Goal: Information Seeking & Learning: Learn about a topic

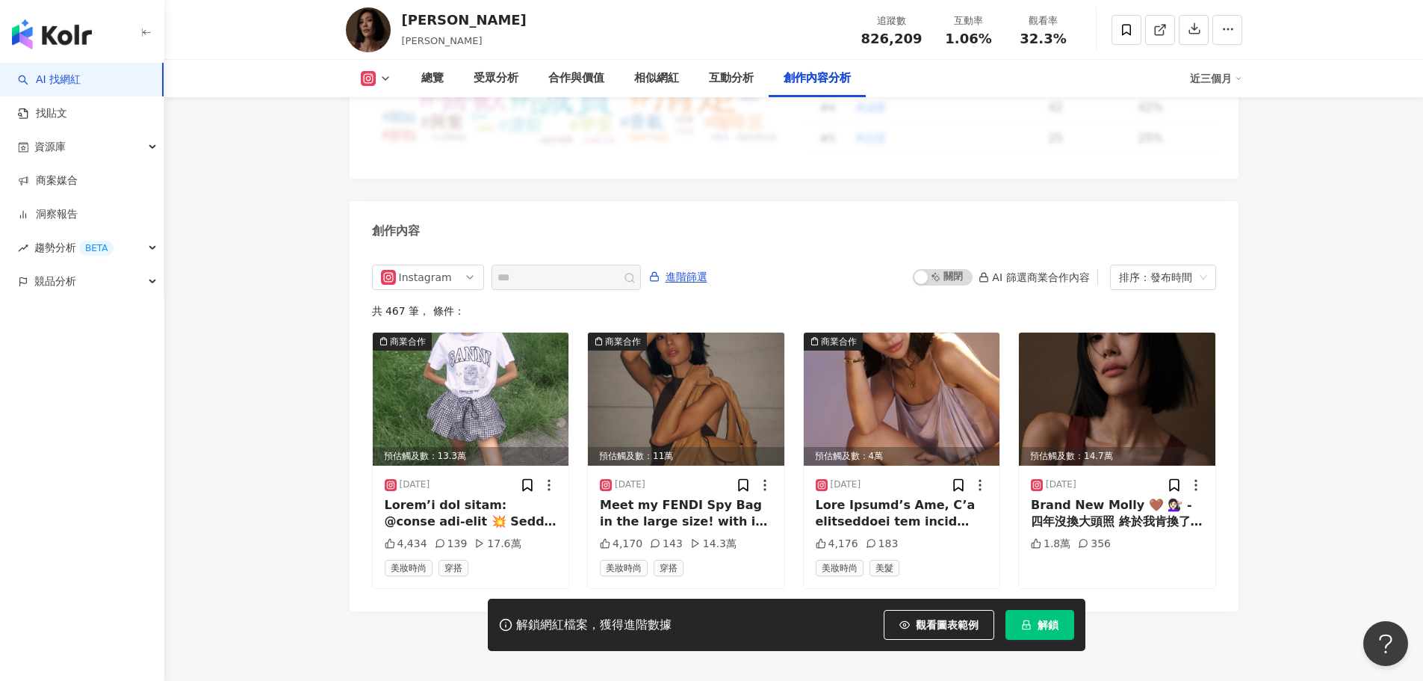
scroll to position [4482, 0]
click at [714, 371] on img at bounding box center [686, 398] width 196 height 133
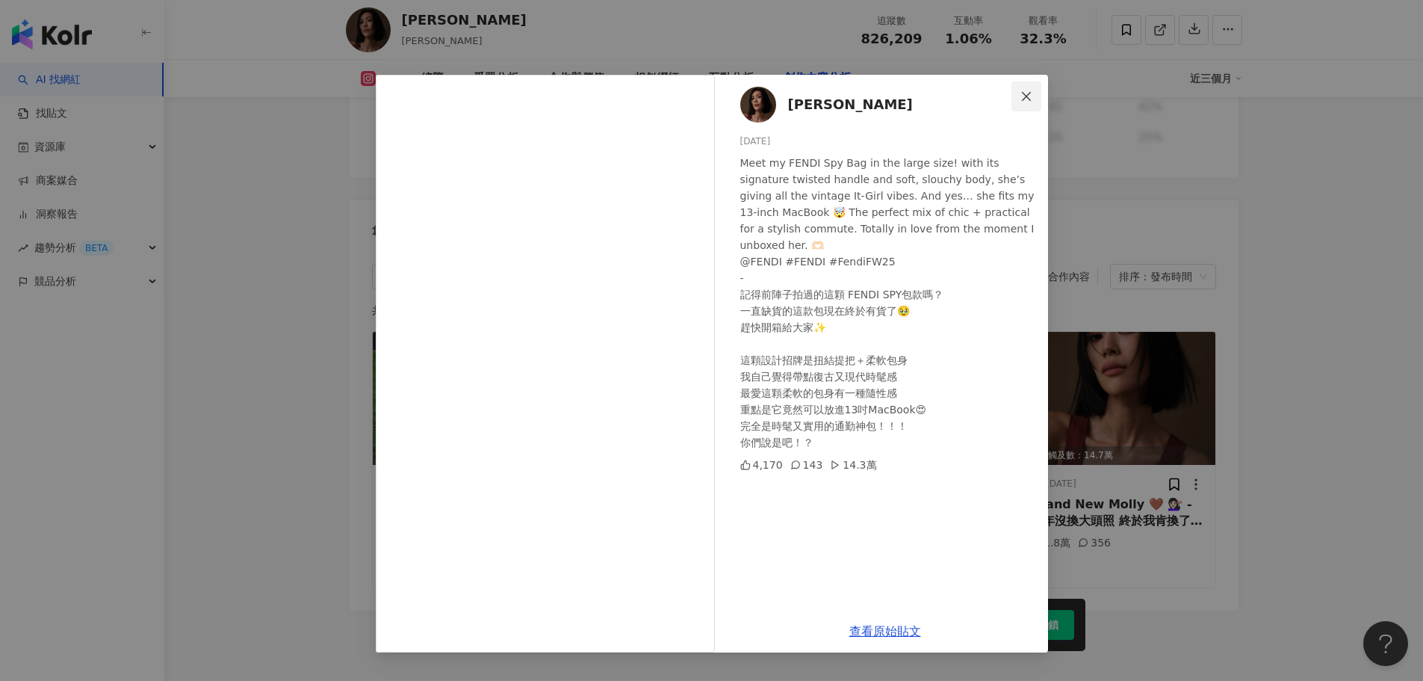
click at [1028, 96] on icon "close" at bounding box center [1026, 96] width 12 height 12
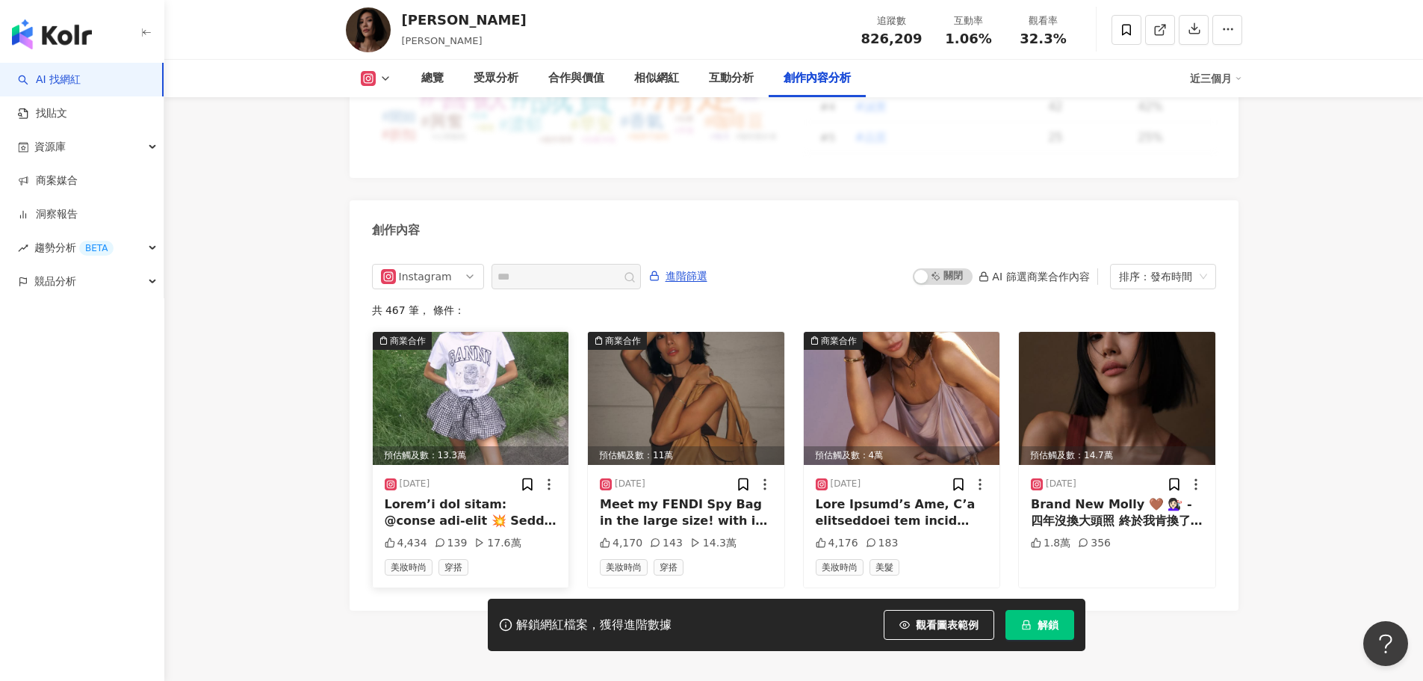
click at [506, 365] on img at bounding box center [471, 398] width 196 height 133
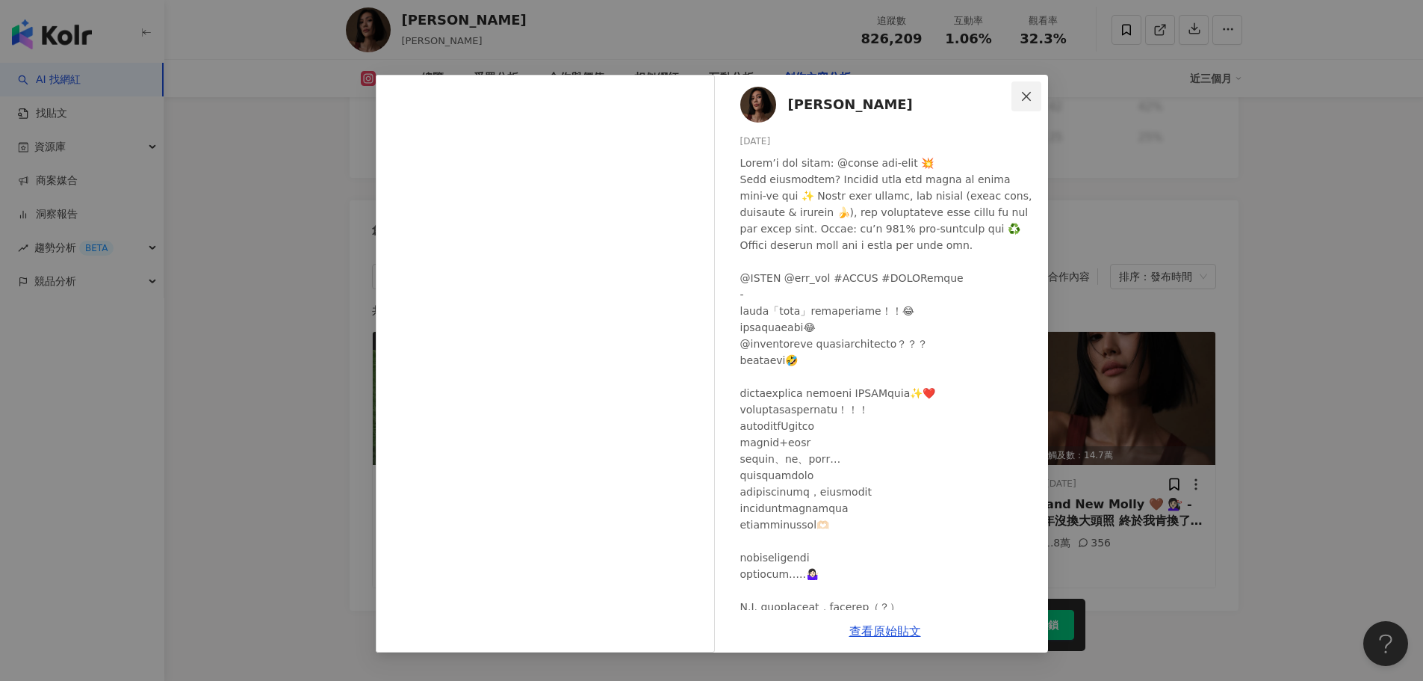
click at [1027, 97] on icon "close" at bounding box center [1026, 95] width 9 height 9
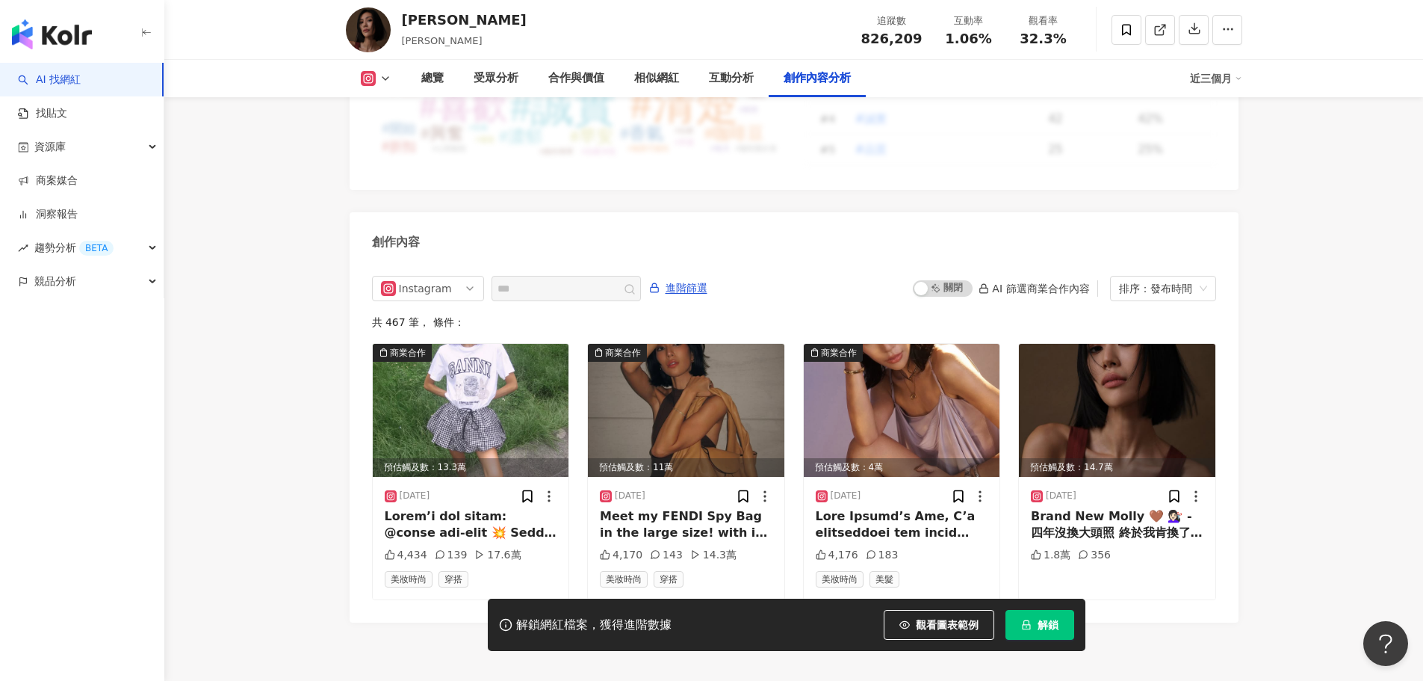
scroll to position [4474, 0]
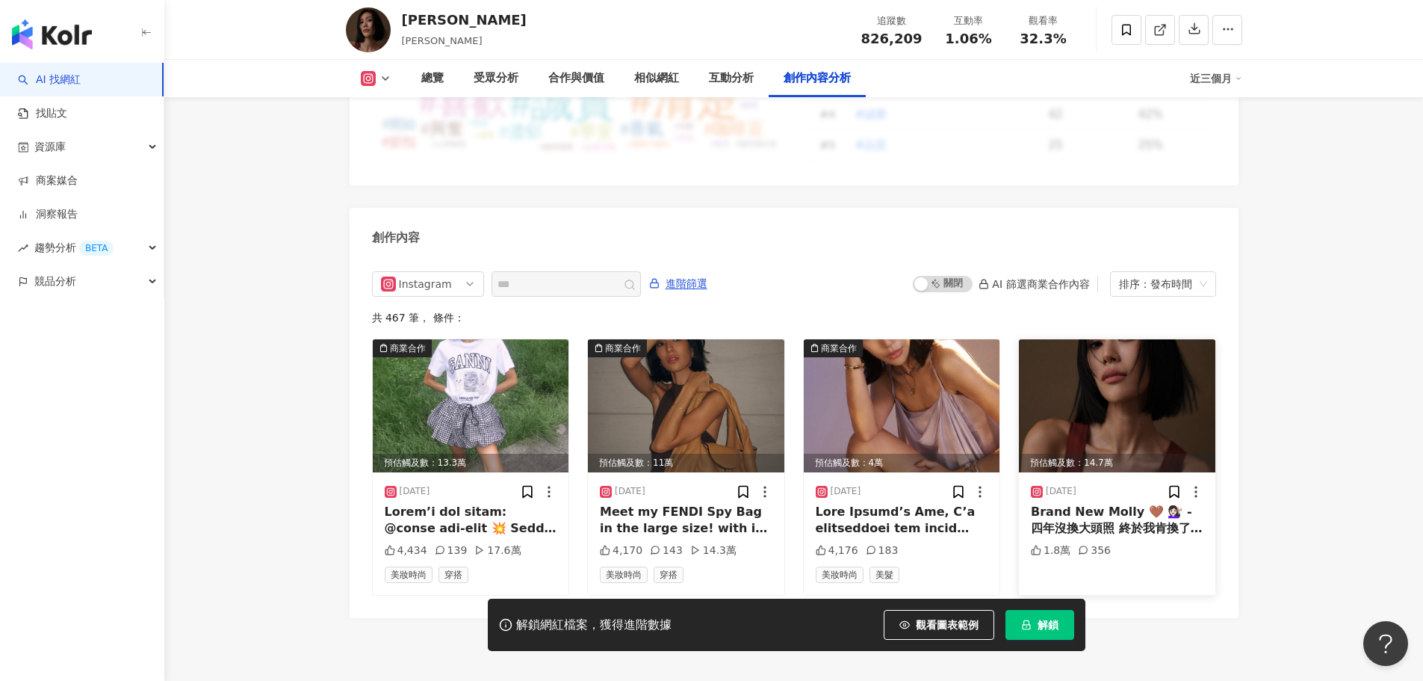
click at [1105, 366] on img at bounding box center [1117, 405] width 196 height 133
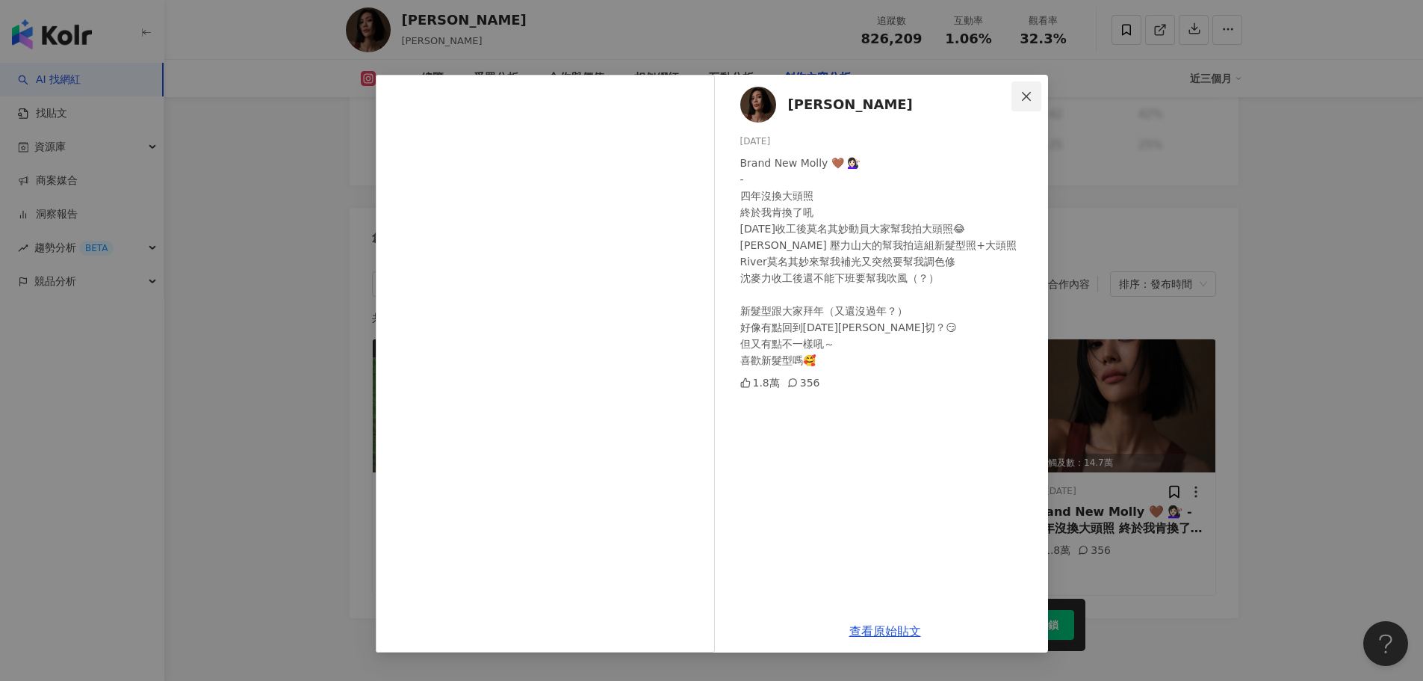
click at [1032, 98] on span "Close" at bounding box center [1026, 96] width 30 height 12
